Goal: Find contact information: Find contact information

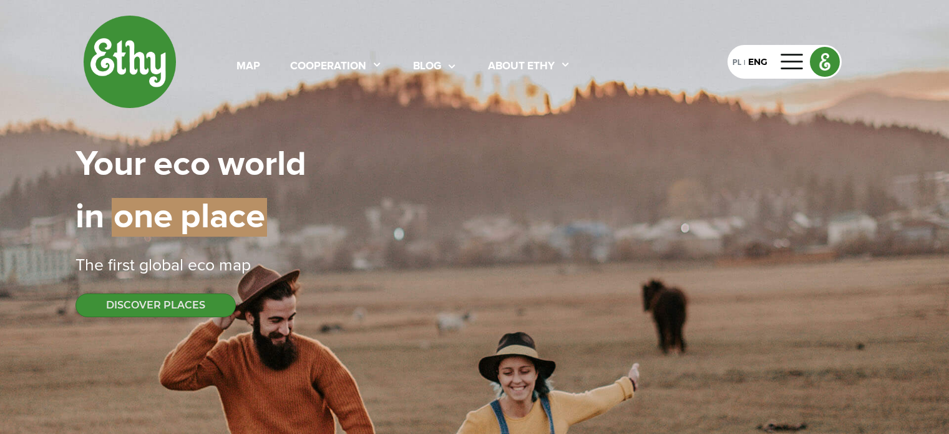
scroll to position [125, 0]
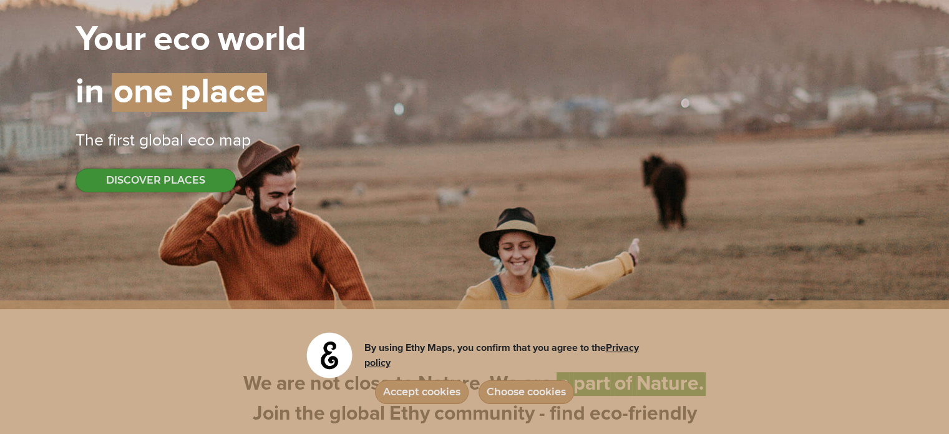
select select
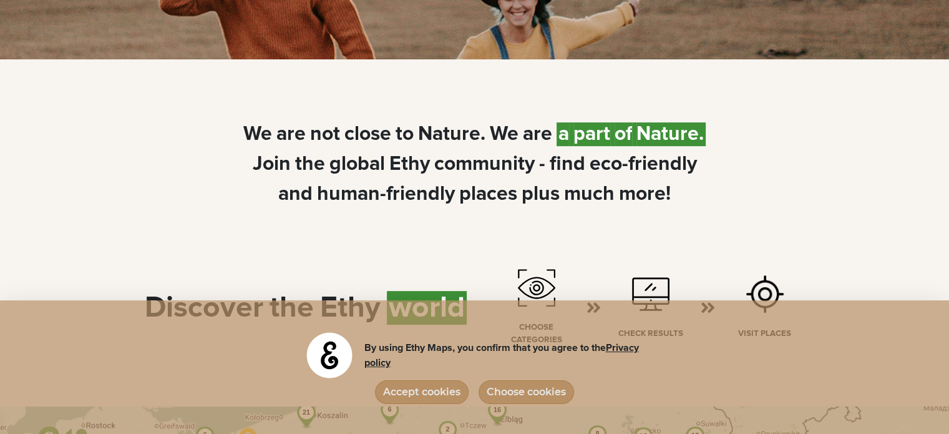
click at [420, 391] on button "Accept cookies" at bounding box center [422, 392] width 94 height 24
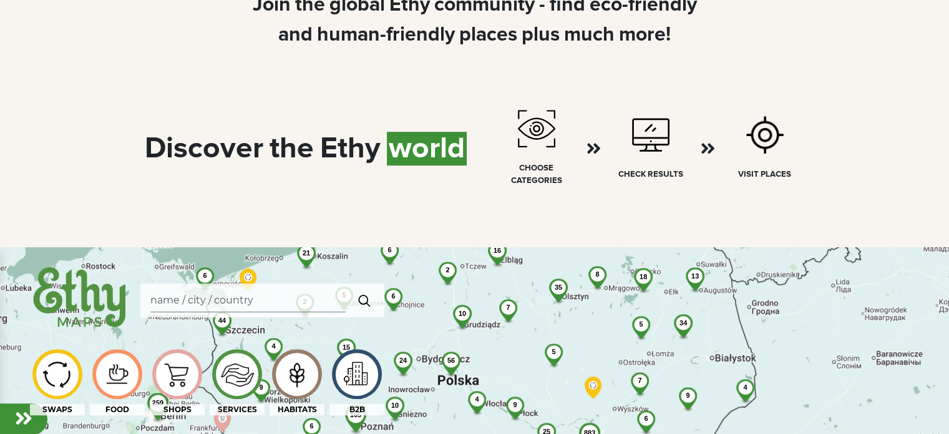
scroll to position [562, 0]
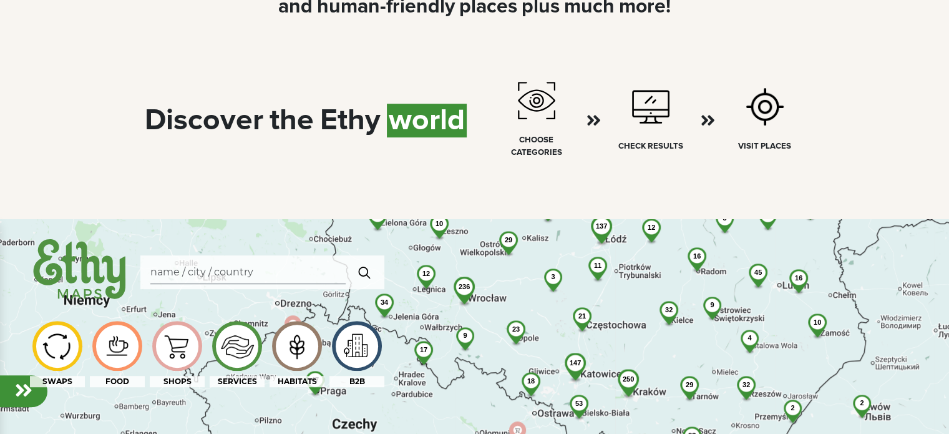
drag, startPoint x: 438, startPoint y: 348, endPoint x: 577, endPoint y: 238, distance: 177.3
click at [577, 238] on div "883 250 137 236 56 6 23 45 3 4 165 32 44 32 10 21 29 31 12 17 3 34 147 11 23 53…" at bounding box center [474, 436] width 949 height 434
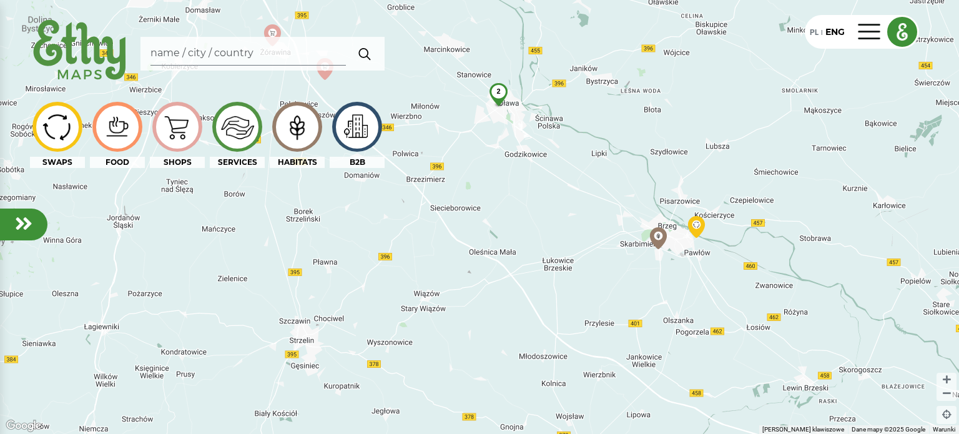
drag, startPoint x: 400, startPoint y: 341, endPoint x: 470, endPoint y: 131, distance: 221.7
click at [470, 131] on div "136 9 8 2 14 4 14 6 5 5 6 2 5 3 3 4" at bounding box center [479, 217] width 959 height 434
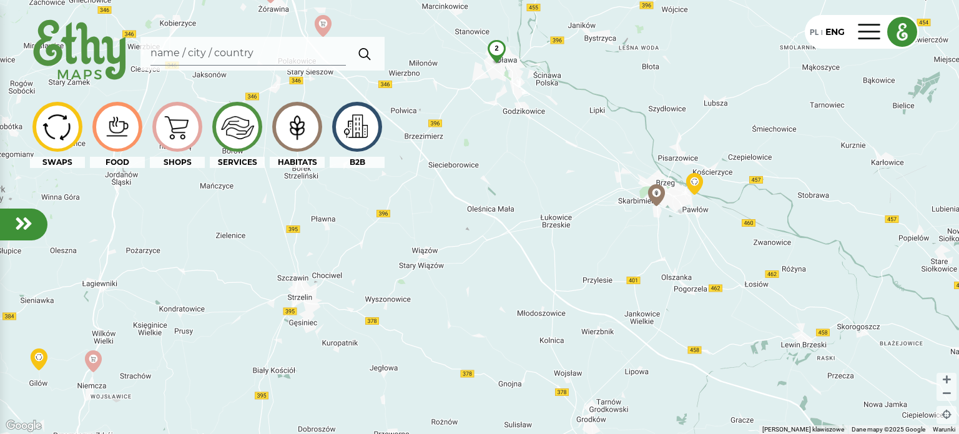
drag, startPoint x: 552, startPoint y: 212, endPoint x: 562, endPoint y: 154, distance: 58.8
click at [558, 158] on div "136 9 8 2 14 4 14 6 5 5 6 2 5 3 3 4" at bounding box center [479, 217] width 959 height 434
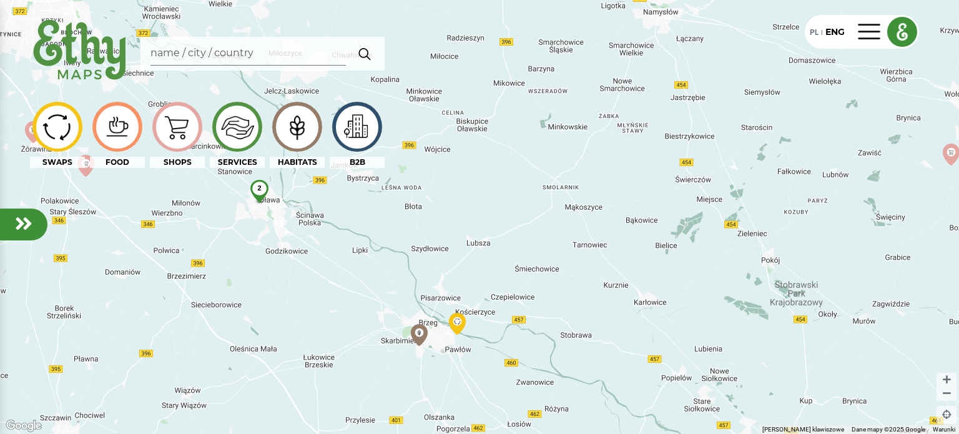
drag, startPoint x: 622, startPoint y: 187, endPoint x: 384, endPoint y: 347, distance: 287.0
click at [357, 361] on div "2" at bounding box center [479, 217] width 959 height 434
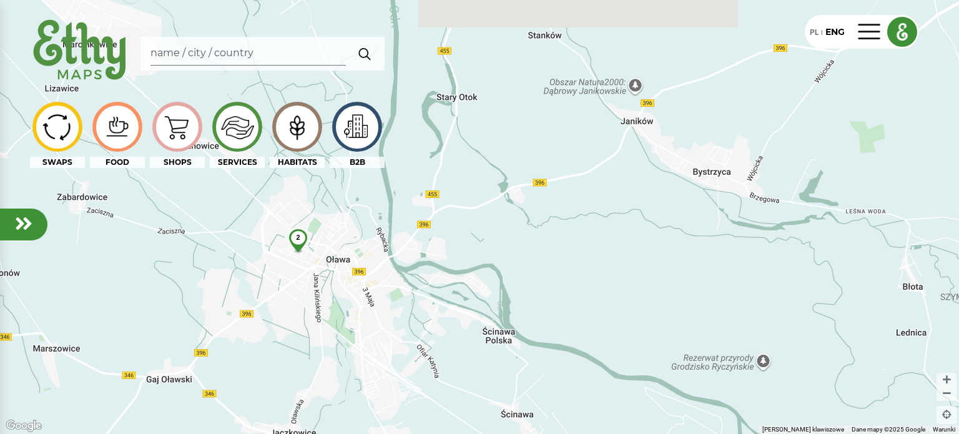
drag, startPoint x: 304, startPoint y: 199, endPoint x: 342, endPoint y: 267, distance: 77.4
click at [342, 267] on div "2" at bounding box center [479, 217] width 959 height 434
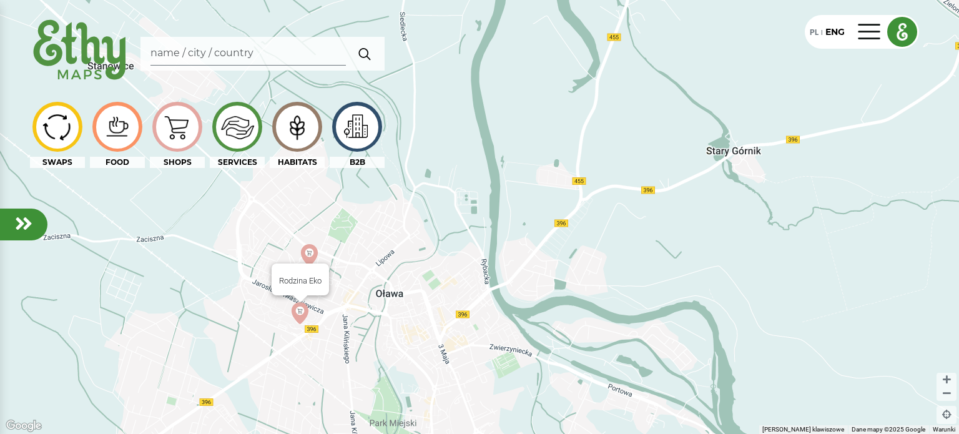
click at [301, 313] on img at bounding box center [300, 313] width 32 height 32
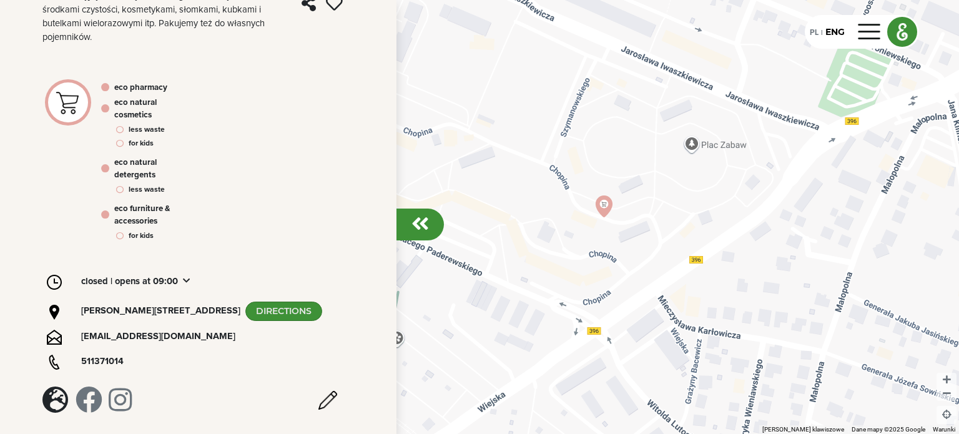
scroll to position [271, 0]
click at [53, 402] on em at bounding box center [55, 399] width 26 height 27
click at [122, 403] on em at bounding box center [120, 399] width 23 height 27
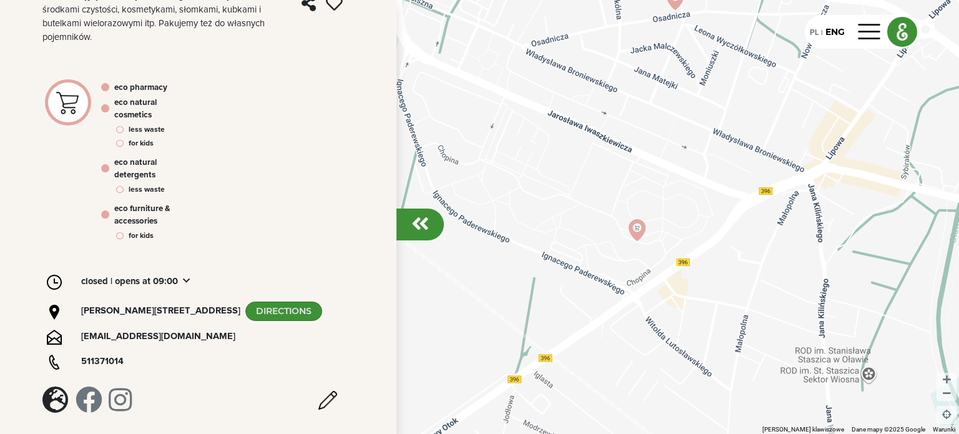
click at [422, 237] on div at bounding box center [419, 224] width 47 height 32
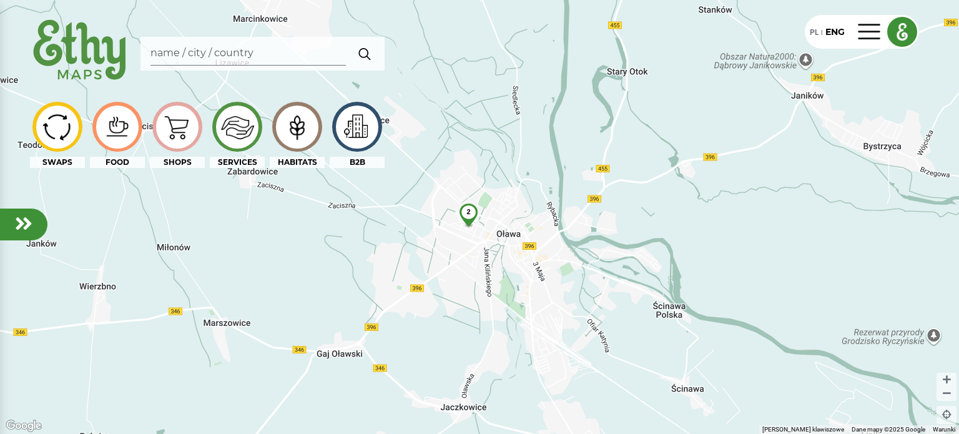
click at [296, 131] on img at bounding box center [297, 127] width 42 height 40
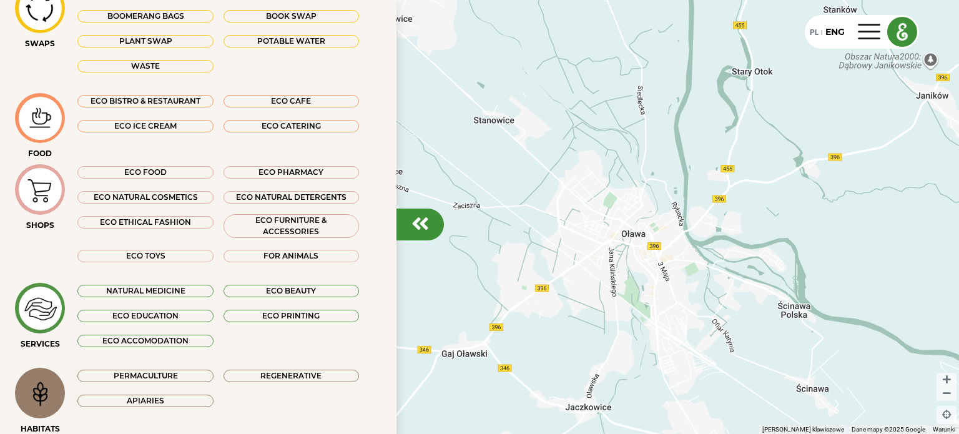
scroll to position [125, 0]
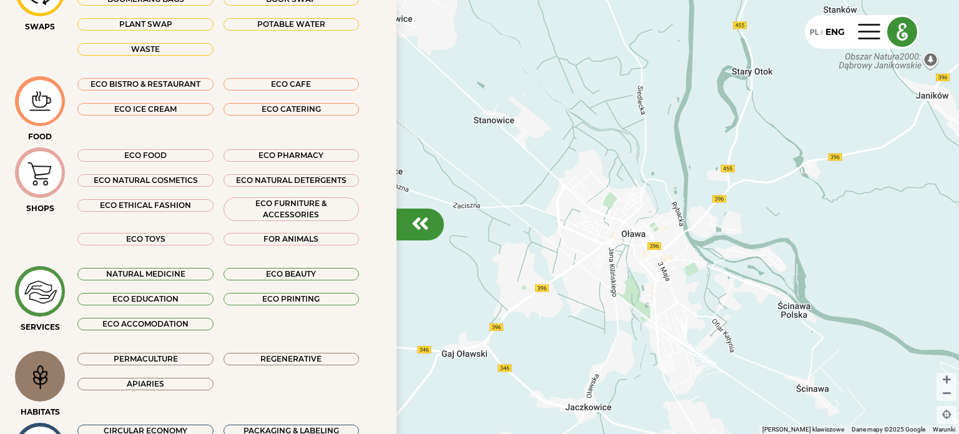
click at [139, 359] on div "Permaculture" at bounding box center [144, 359] width 135 height 12
click at [140, 381] on div "Apiaries" at bounding box center [144, 384] width 135 height 12
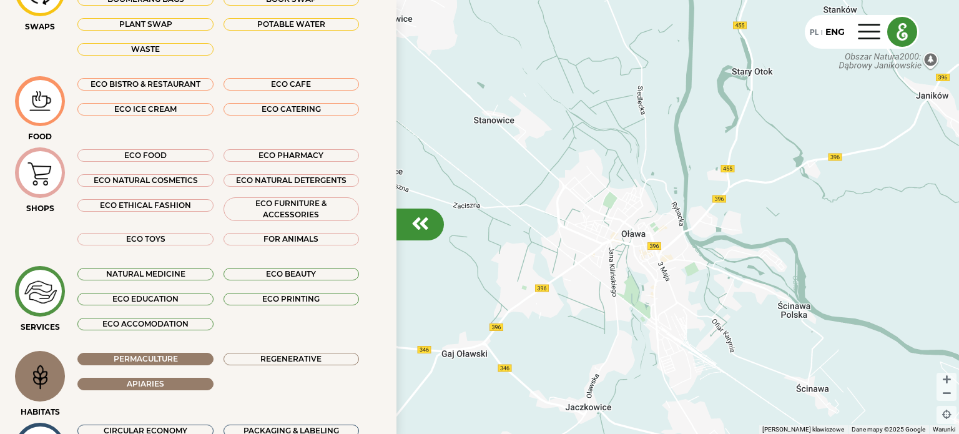
click at [280, 360] on div "Regenerative" at bounding box center [290, 359] width 135 height 12
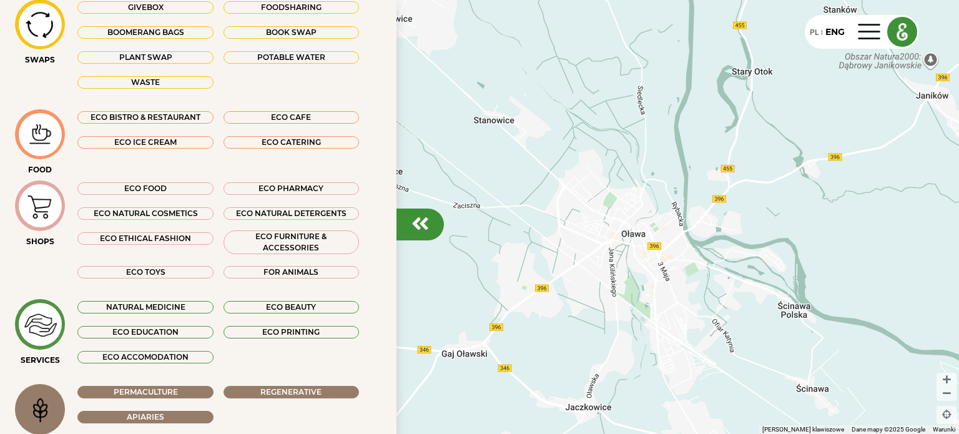
scroll to position [0, 0]
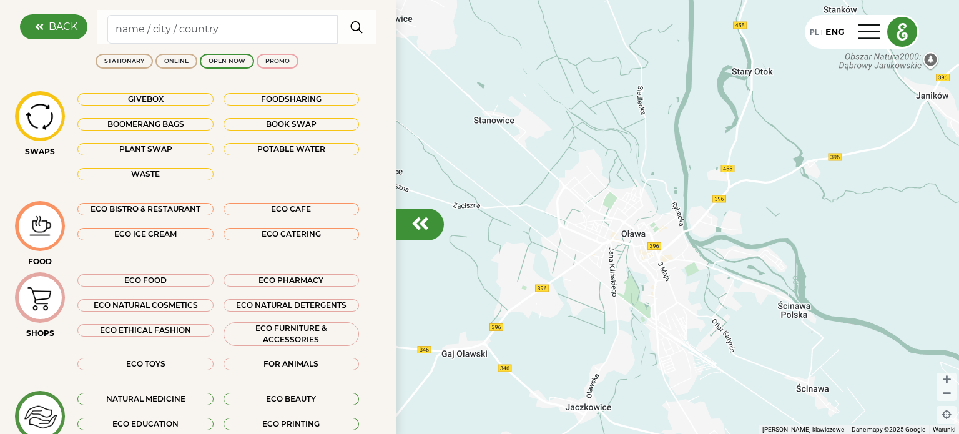
click at [472, 189] on div at bounding box center [479, 217] width 959 height 434
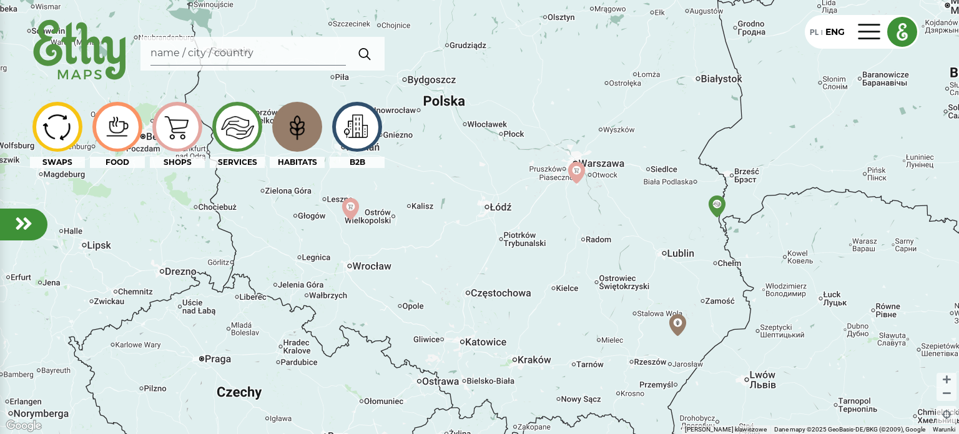
drag, startPoint x: 536, startPoint y: 197, endPoint x: 429, endPoint y: 264, distance: 125.7
click at [429, 264] on div at bounding box center [479, 217] width 959 height 434
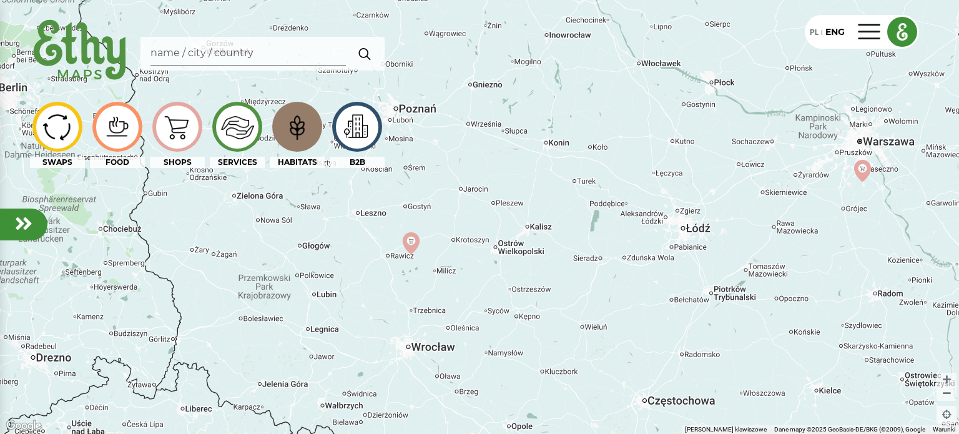
drag, startPoint x: 368, startPoint y: 260, endPoint x: 428, endPoint y: 376, distance: 130.4
click at [428, 376] on div at bounding box center [479, 217] width 959 height 434
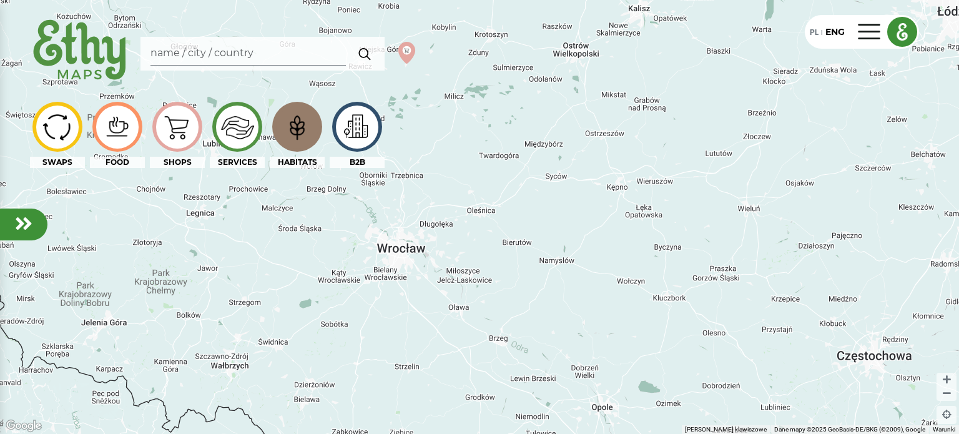
drag, startPoint x: 429, startPoint y: 347, endPoint x: 451, endPoint y: 235, distance: 114.3
click at [451, 235] on div at bounding box center [479, 217] width 959 height 434
click at [305, 135] on img at bounding box center [297, 127] width 42 height 40
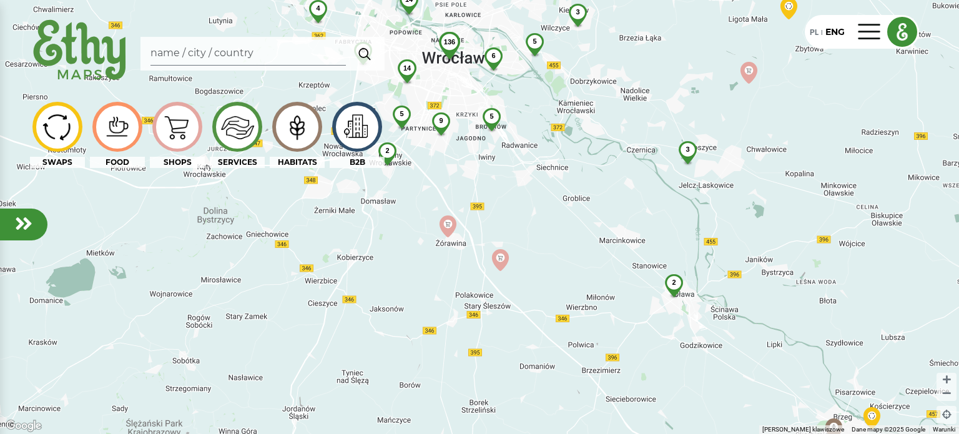
drag, startPoint x: 416, startPoint y: 259, endPoint x: 486, endPoint y: 240, distance: 73.1
click at [484, 236] on div "136 9 8 2 14 4 14 6 5 5 6 2 5 3 3 4" at bounding box center [479, 217] width 959 height 434
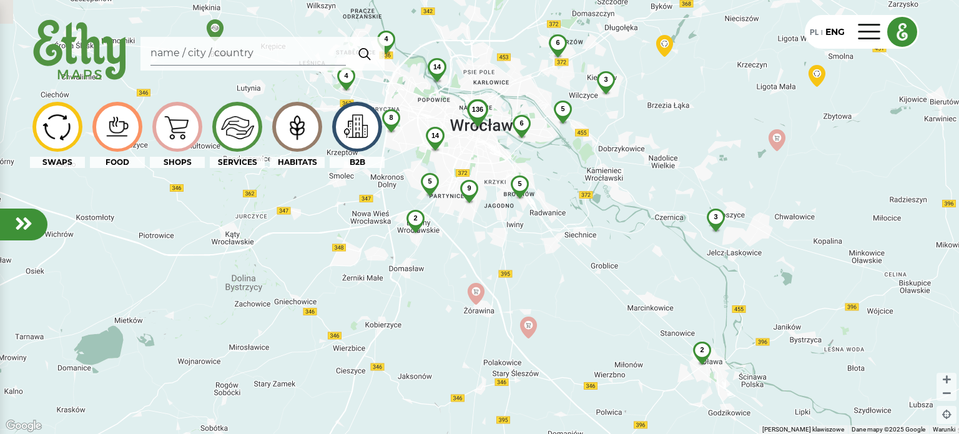
drag, startPoint x: 534, startPoint y: 304, endPoint x: 533, endPoint y: 255, distance: 48.7
click at [564, 368] on div "136 9 8 2 14 4 14 6 5 5 6 2 5 3 3 4" at bounding box center [479, 217] width 959 height 434
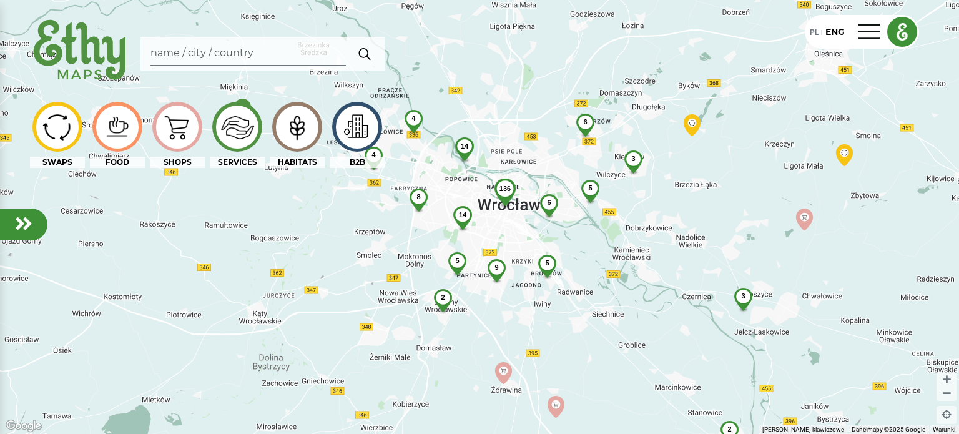
drag, startPoint x: 529, startPoint y: 242, endPoint x: 559, endPoint y: 338, distance: 100.5
click at [560, 338] on div "136 9 8 2 14 4 14 6 5 5 6 2 5 3 3 4" at bounding box center [479, 217] width 959 height 434
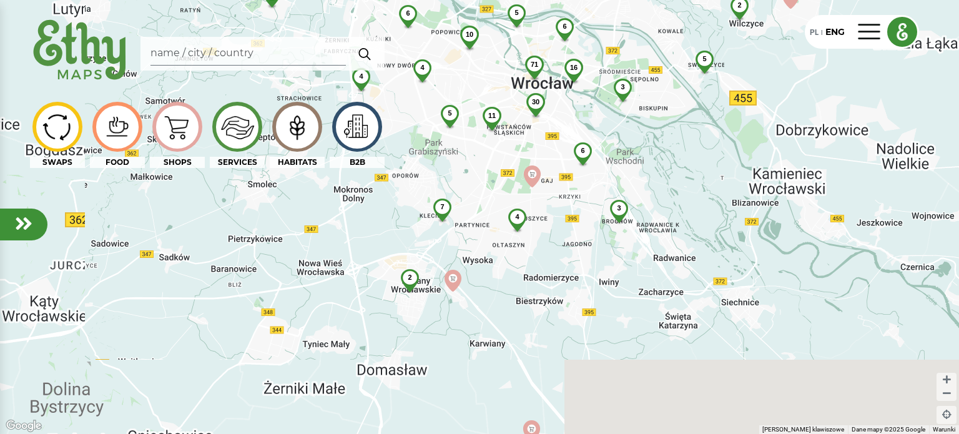
drag, startPoint x: 512, startPoint y: 343, endPoint x: 501, endPoint y: 213, distance: 130.3
click at [501, 213] on div "71 16 4 7 6 30 4 10 6 5 2 11 3 4 5 3 3 2 4 5 6 2 2 2 2" at bounding box center [479, 217] width 959 height 434
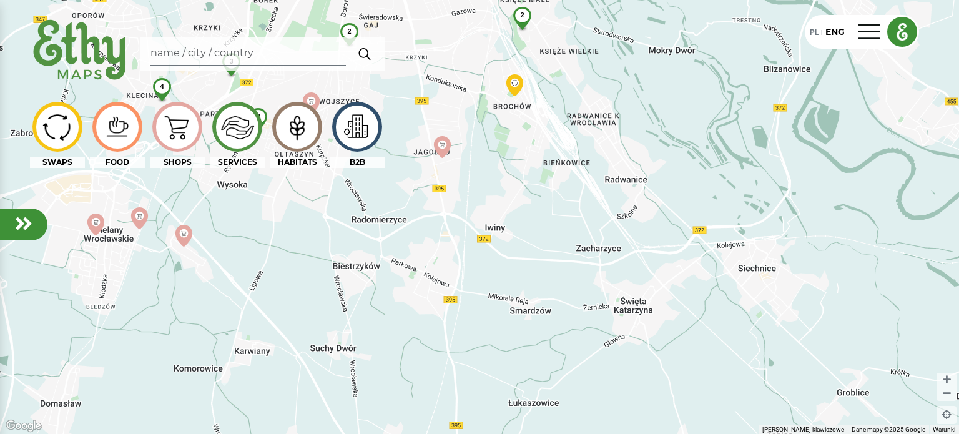
drag, startPoint x: 675, startPoint y: 272, endPoint x: 294, endPoint y: 253, distance: 381.8
click at [294, 253] on div "4 2 3 2 2 2 2" at bounding box center [479, 217] width 959 height 434
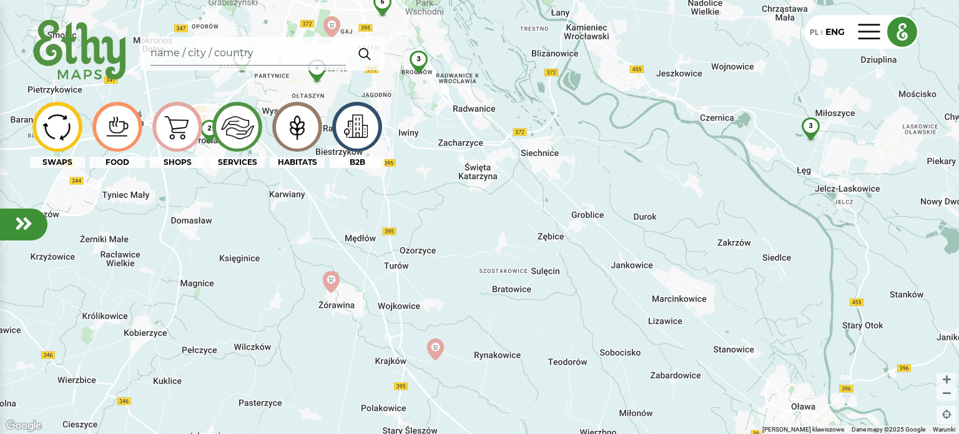
drag, startPoint x: 713, startPoint y: 312, endPoint x: 561, endPoint y: 188, distance: 196.5
click at [561, 188] on div "71 16 4 7 6 30 4 10 6 5 11 5 3 3 2 4 5 6 3 2 2" at bounding box center [479, 217] width 959 height 434
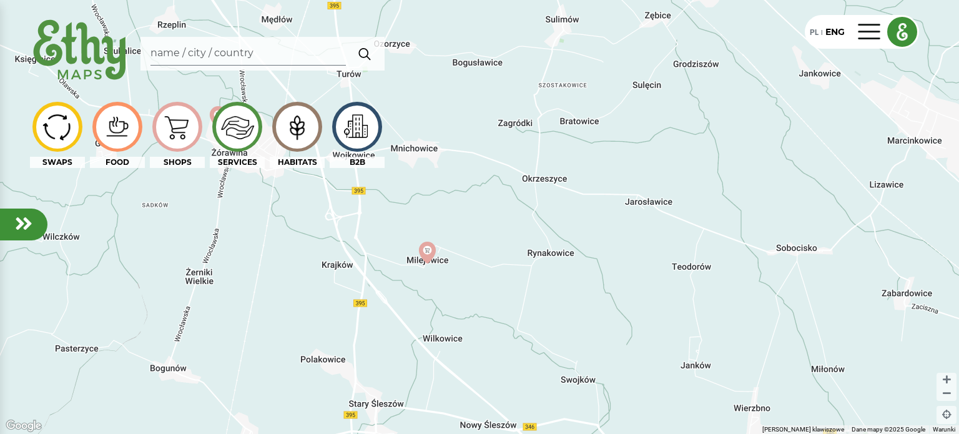
drag, startPoint x: 419, startPoint y: 385, endPoint x: 452, endPoint y: 250, distance: 138.7
click at [462, 257] on div at bounding box center [479, 217] width 959 height 434
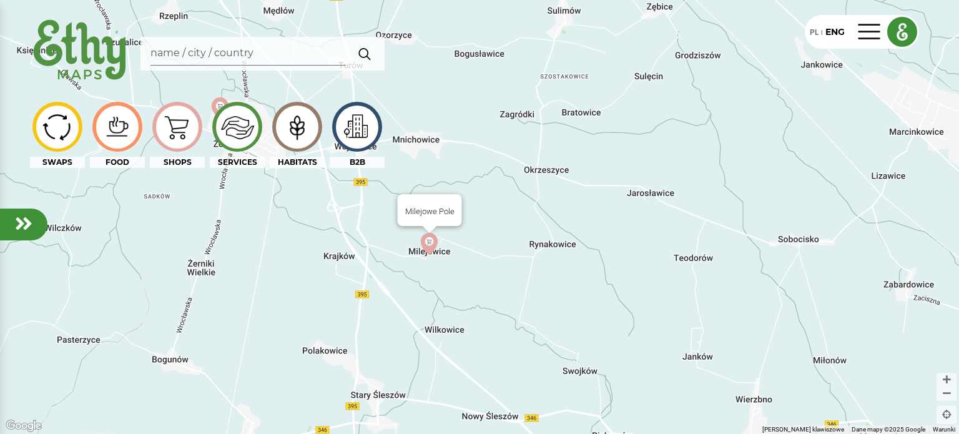
click at [429, 244] on img at bounding box center [429, 244] width 32 height 32
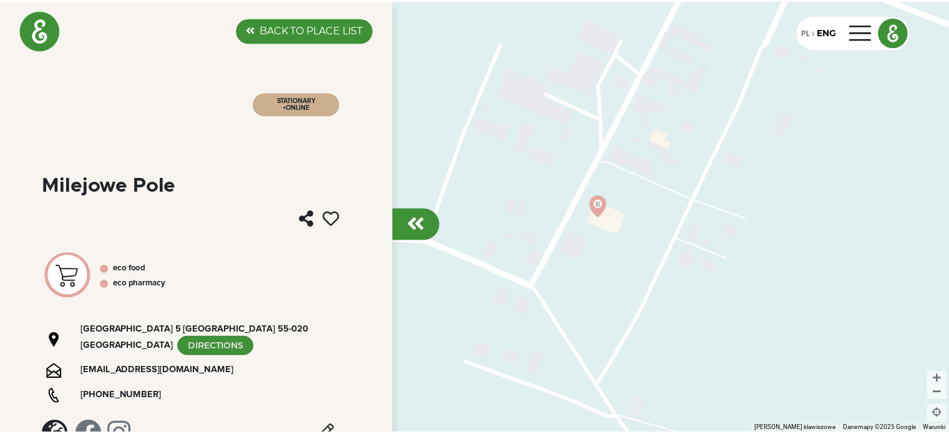
scroll to position [21, 0]
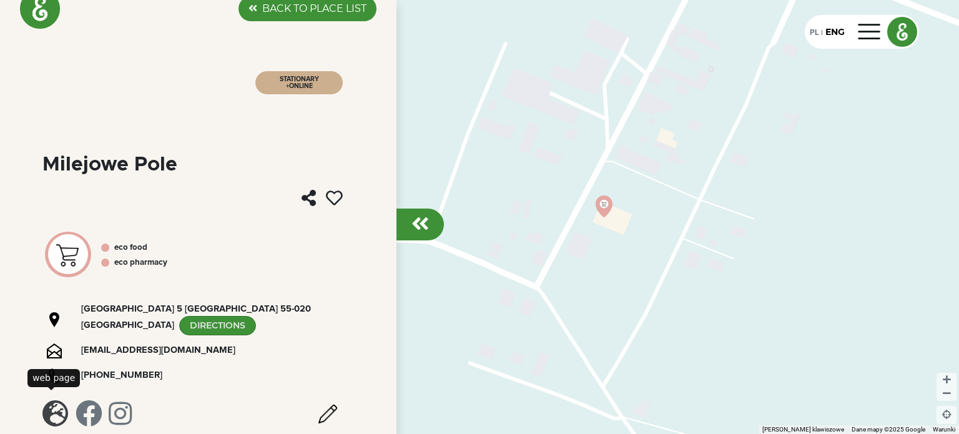
click at [52, 400] on em at bounding box center [55, 413] width 26 height 27
click at [411, 225] on em at bounding box center [419, 223] width 17 height 20
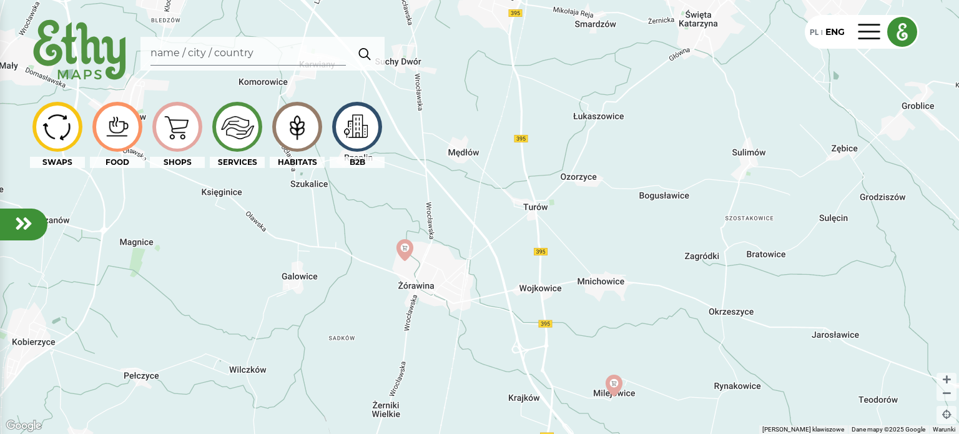
drag, startPoint x: 469, startPoint y: 202, endPoint x: 589, endPoint y: 334, distance: 178.5
click at [589, 334] on div at bounding box center [479, 217] width 959 height 434
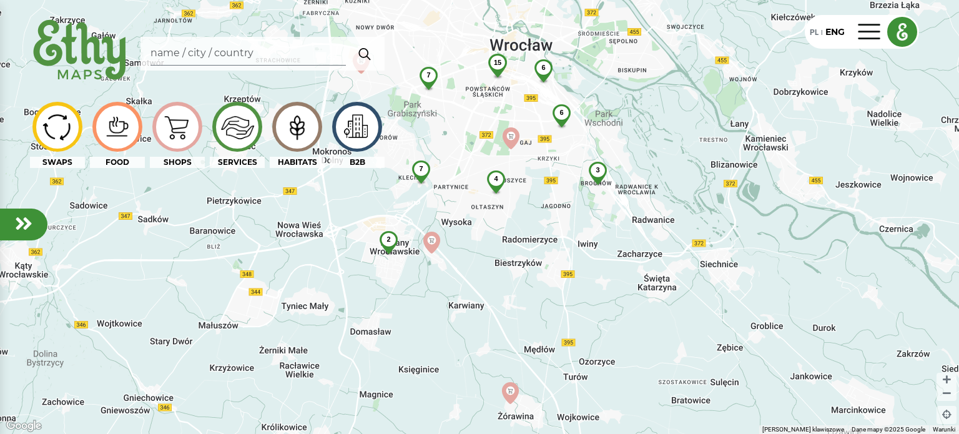
drag, startPoint x: 590, startPoint y: 242, endPoint x: 602, endPoint y: 348, distance: 107.4
click at [602, 348] on div "15 4 7 6 2 7 6 3 2 2" at bounding box center [479, 217] width 959 height 434
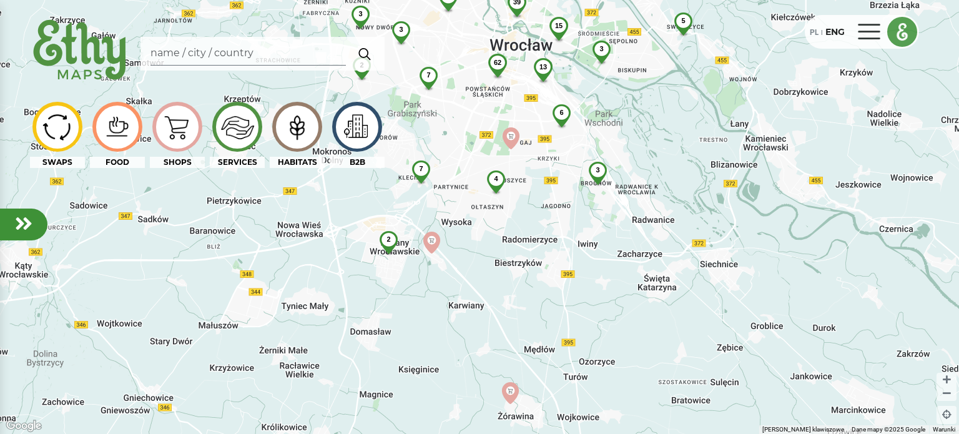
click at [899, 37] on img at bounding box center [902, 31] width 29 height 29
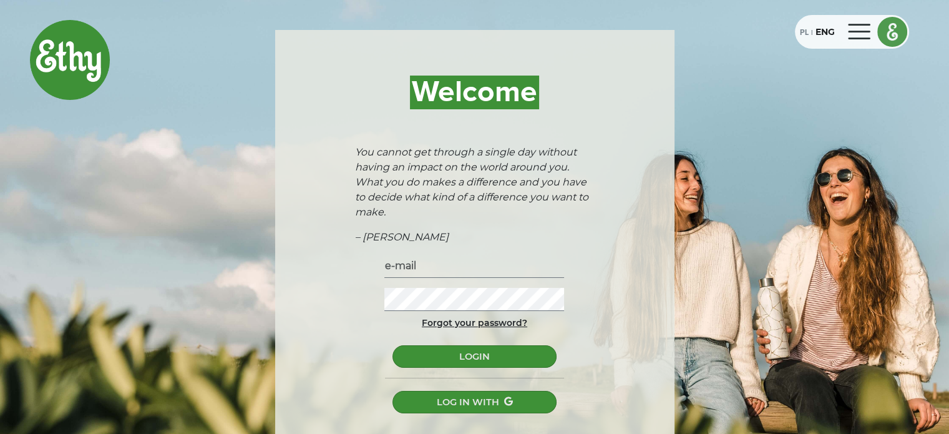
click at [858, 31] on div at bounding box center [860, 32] width 30 height 20
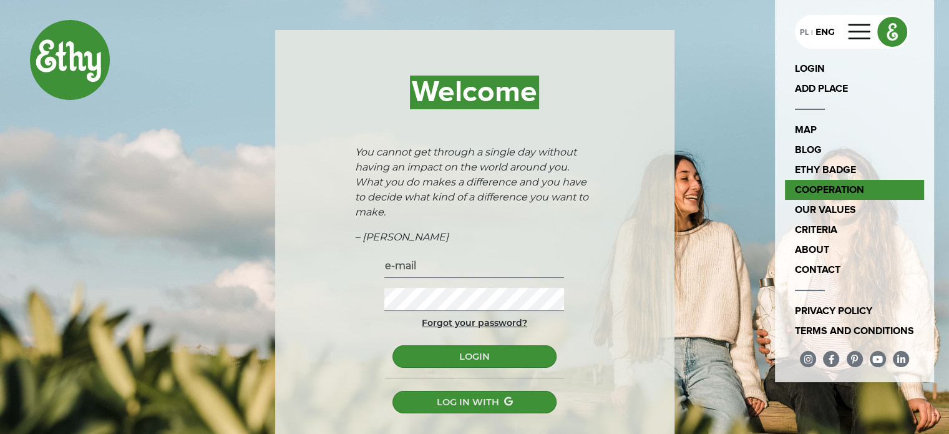
click at [843, 194] on link "cooperation" at bounding box center [854, 190] width 139 height 20
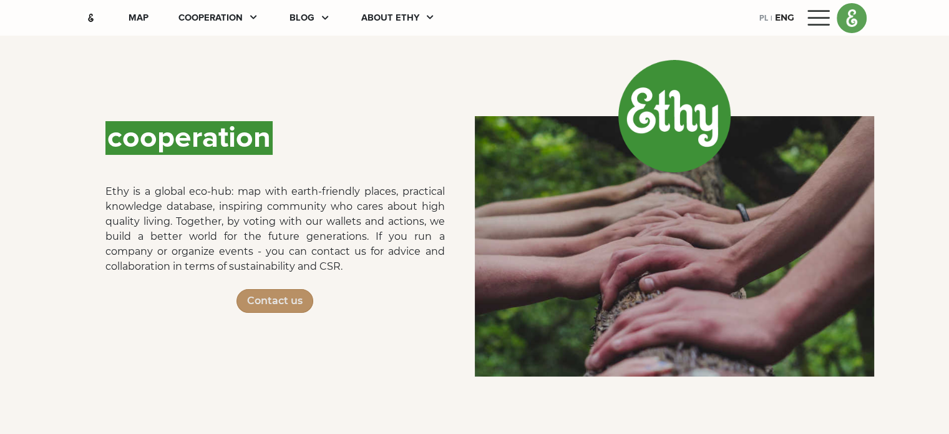
click at [768, 19] on div "PL" at bounding box center [764, 18] width 9 height 14
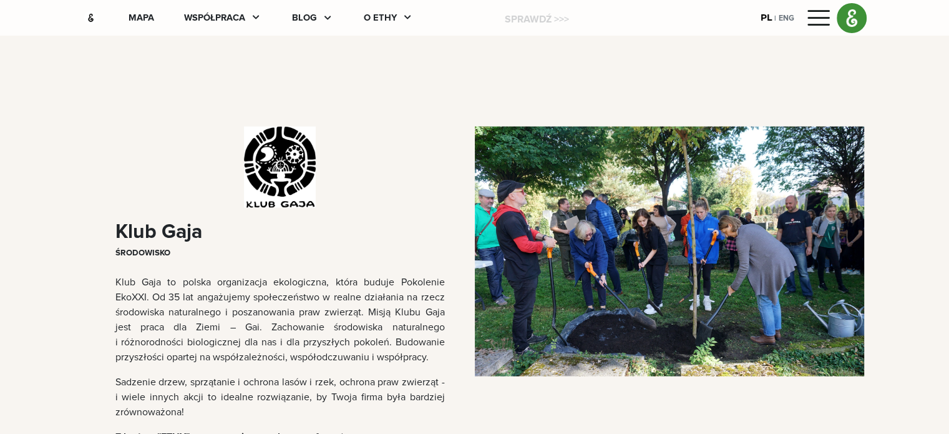
scroll to position [2434, 0]
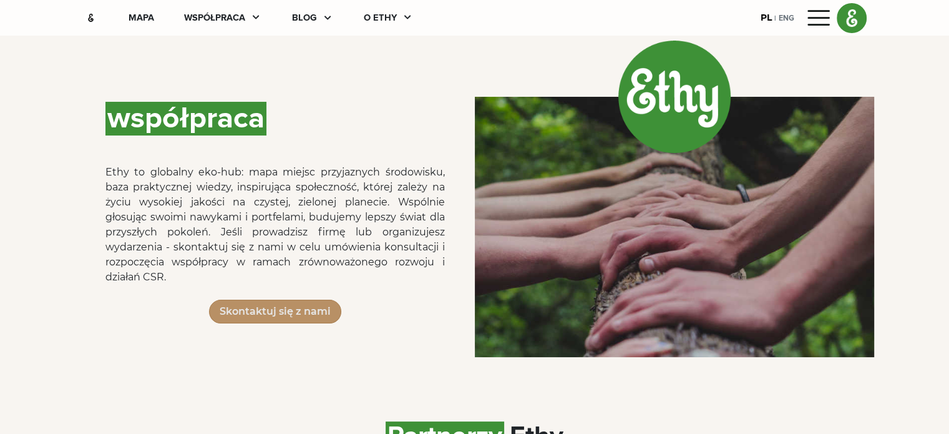
scroll to position [0, 0]
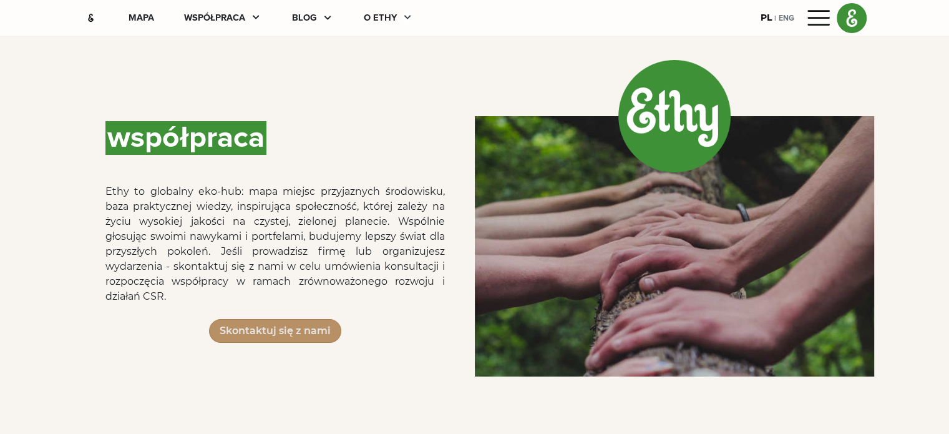
click at [402, 19] on icon at bounding box center [408, 17] width 12 height 12
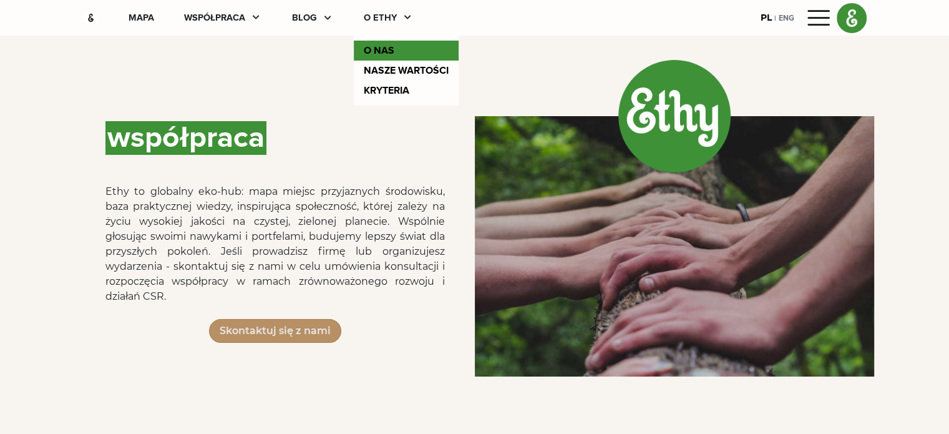
click at [354, 57] on link "O nas" at bounding box center [406, 51] width 105 height 20
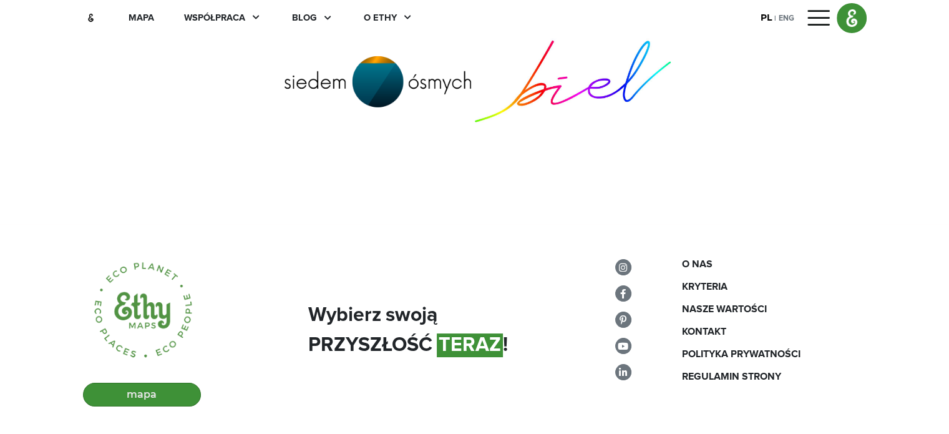
scroll to position [4837, 0]
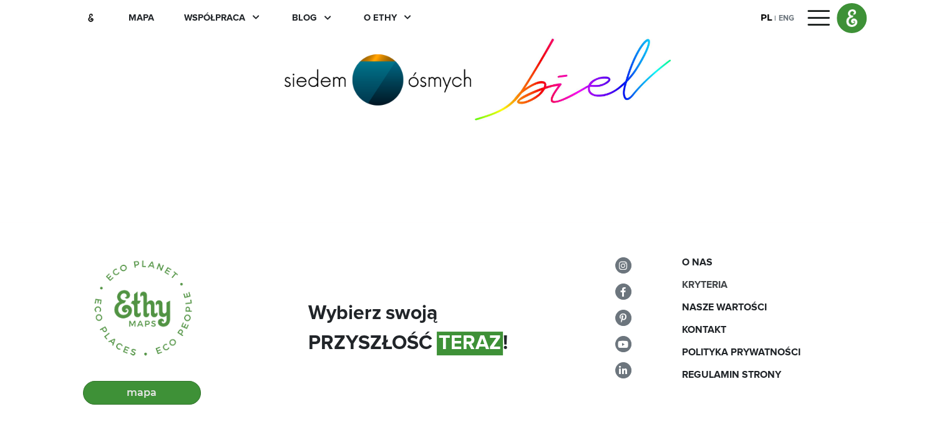
click at [755, 277] on div "kryteria" at bounding box center [774, 284] width 185 height 15
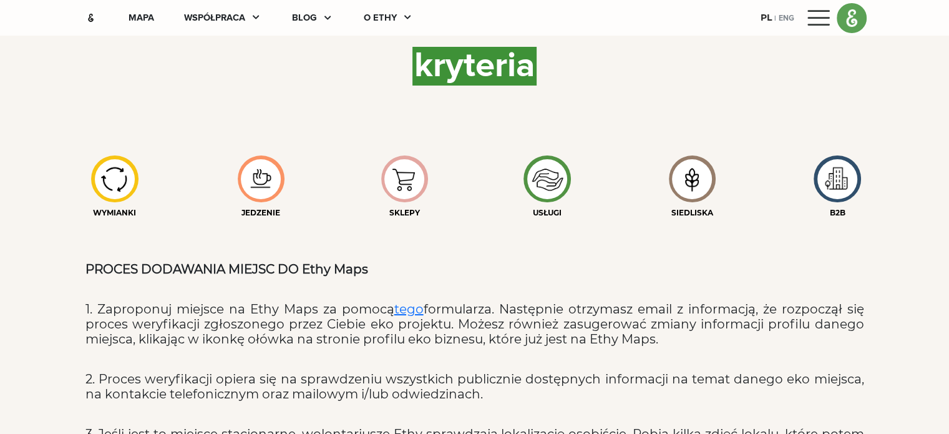
click at [835, 24] on div at bounding box center [820, 18] width 30 height 20
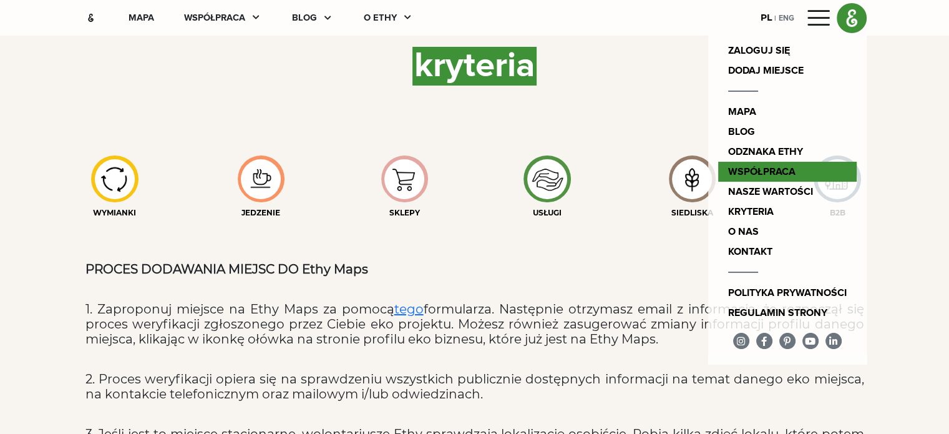
click at [857, 169] on link "współpraca" at bounding box center [787, 172] width 139 height 20
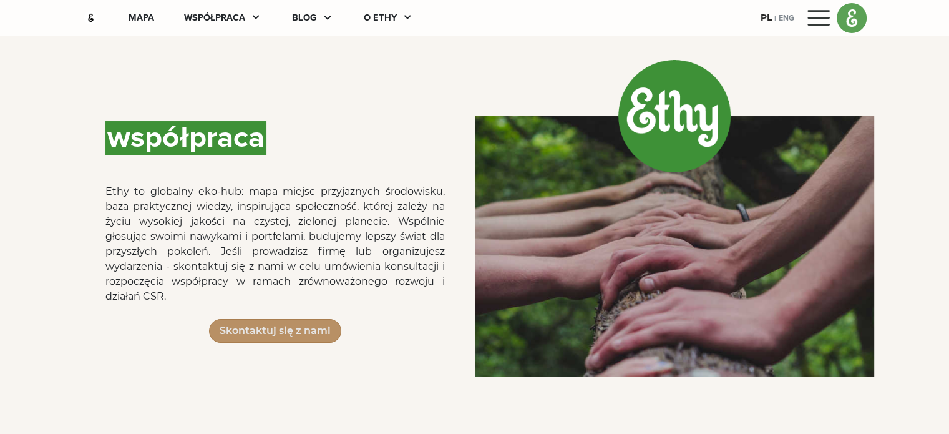
click at [835, 19] on div at bounding box center [820, 18] width 30 height 20
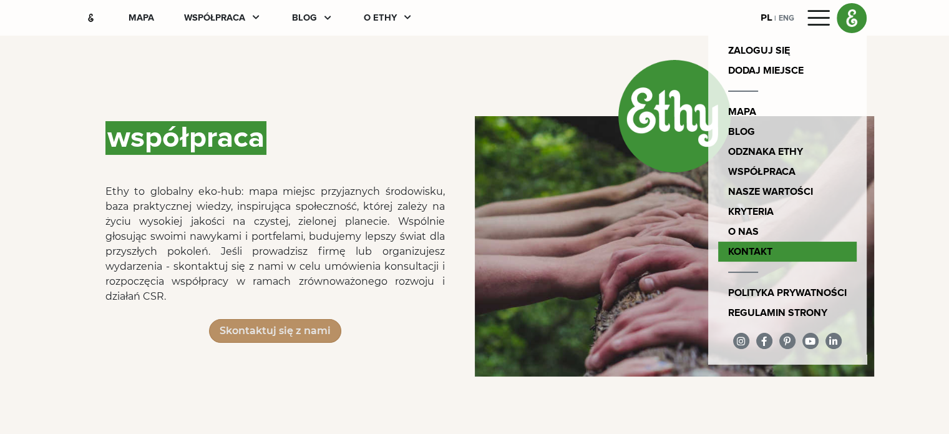
click at [857, 249] on link "Kontakt" at bounding box center [787, 252] width 139 height 20
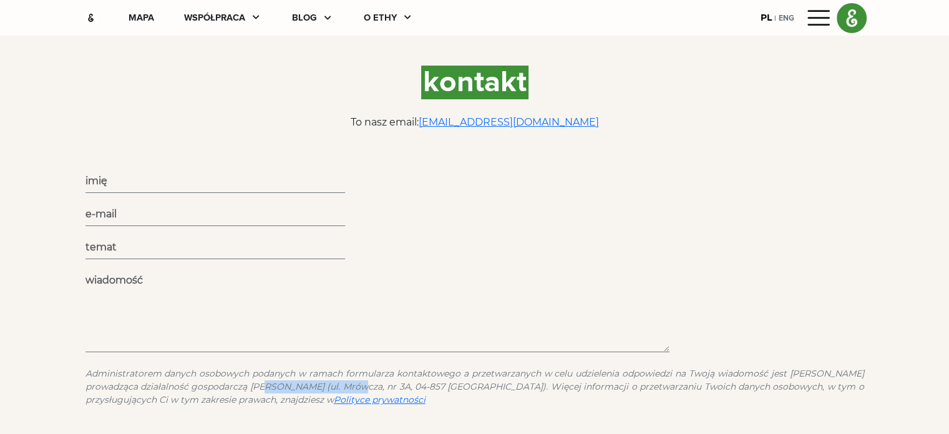
drag, startPoint x: 12, startPoint y: 386, endPoint x: 123, endPoint y: 389, distance: 110.5
click at [123, 389] on icon "Administratorem danych osobowych podanych w ramach formularza kontaktowego a pr…" at bounding box center [475, 386] width 794 height 39
drag, startPoint x: 574, startPoint y: 122, endPoint x: 456, endPoint y: 129, distance: 118.2
click at [456, 129] on div "Kontakt To nasz email: [EMAIL_ADDRESS][DOMAIN_NAME]" at bounding box center [475, 100] width 779 height 80
copy link "[EMAIL_ADDRESS][DOMAIN_NAME]"
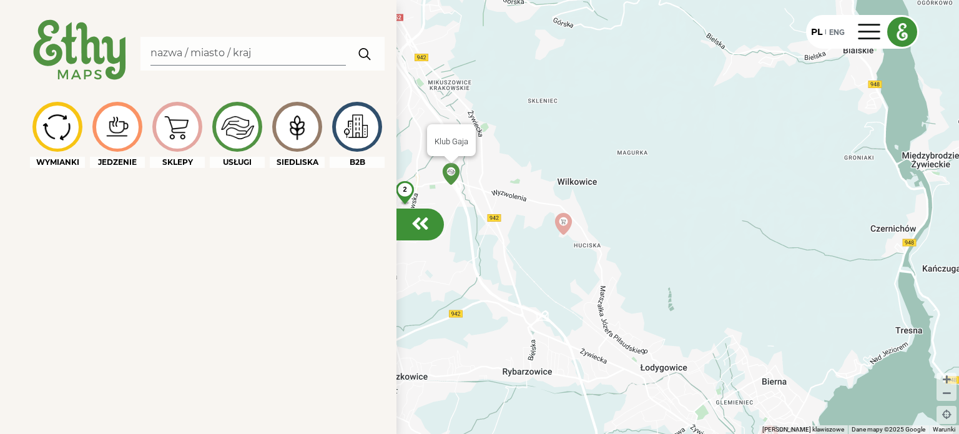
click at [449, 175] on img at bounding box center [451, 174] width 32 height 32
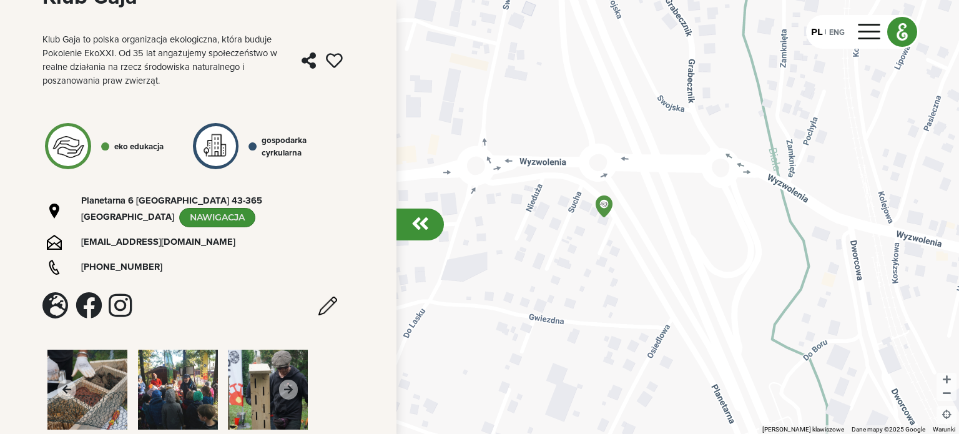
scroll to position [189, 0]
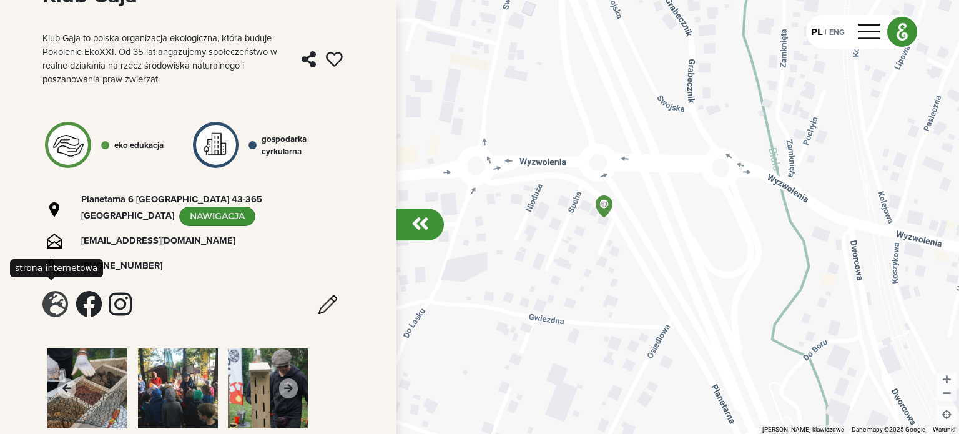
click at [49, 294] on em at bounding box center [55, 304] width 26 height 27
click at [128, 293] on em at bounding box center [120, 304] width 23 height 27
